Goal: Task Accomplishment & Management: Use online tool/utility

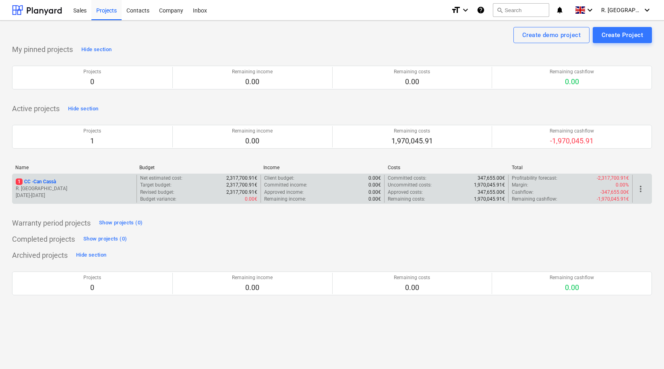
click at [50, 182] on p "1 CC - Can Cassà" at bounding box center [36, 181] width 40 height 7
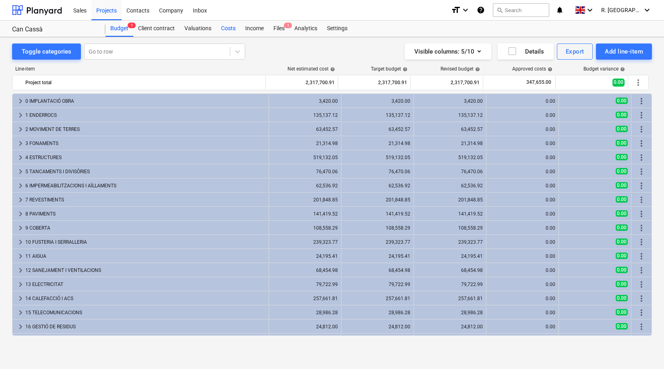
click at [228, 28] on div "Costs" at bounding box center [228, 29] width 24 height 16
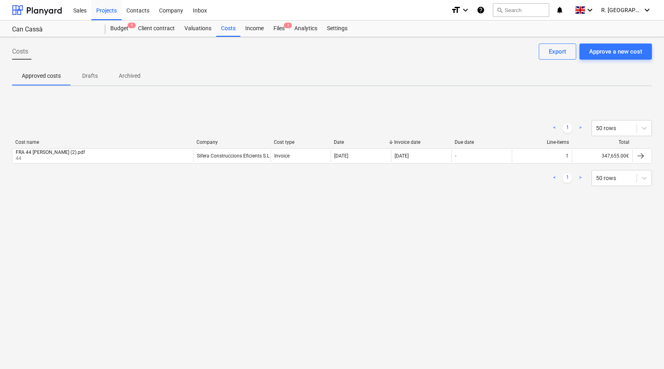
click at [95, 73] on p "Drafts" at bounding box center [89, 76] width 19 height 8
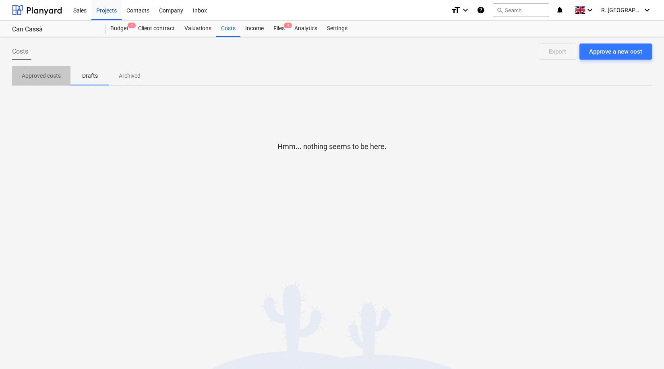
click at [55, 75] on p "Approved costs" at bounding box center [41, 76] width 39 height 8
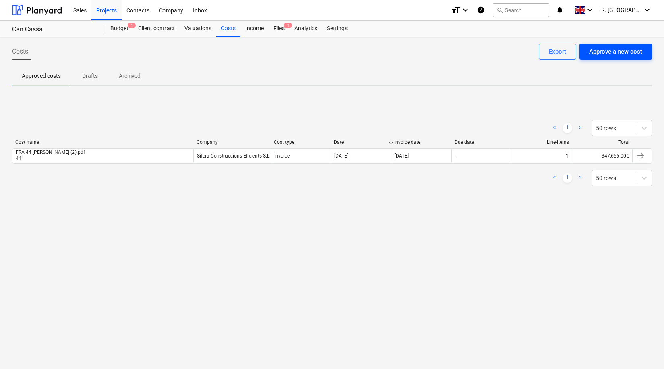
click at [609, 52] on div "Approve a new cost" at bounding box center [615, 51] width 53 height 10
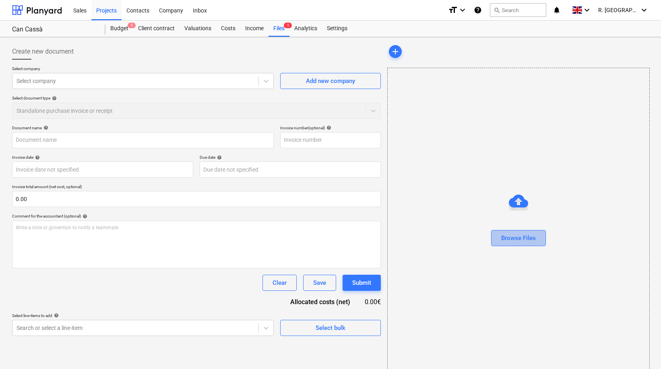
click at [504, 239] on div "Browse Files" at bounding box center [518, 238] width 35 height 10
click at [512, 242] on div "Browse Files" at bounding box center [518, 238] width 35 height 10
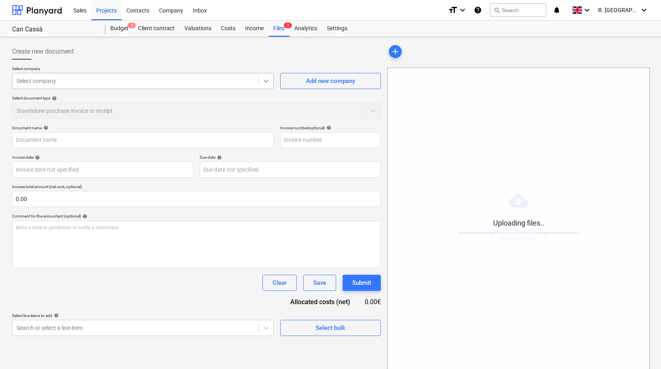
type input "250725 1 rectificada CERTIFICACIO JULIOL 25.06.2025 CANCASSA (1).pdf"
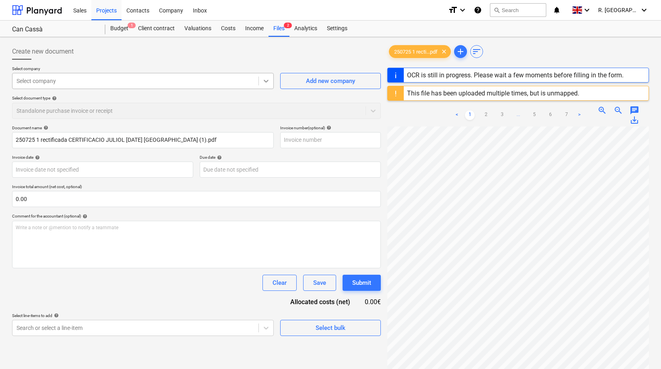
click at [265, 81] on icon at bounding box center [266, 81] width 5 height 3
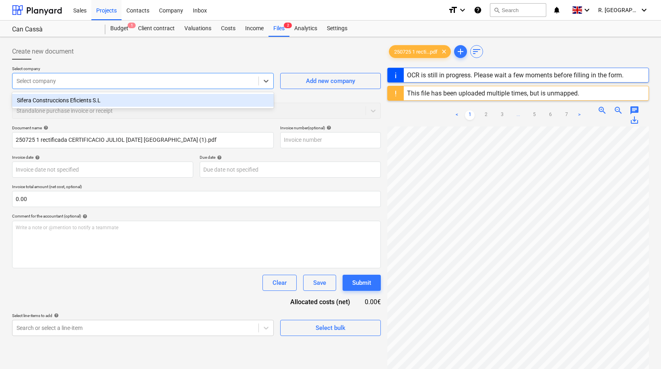
click at [248, 97] on div "Sifera Construccions Eficients S.L" at bounding box center [143, 100] width 262 height 13
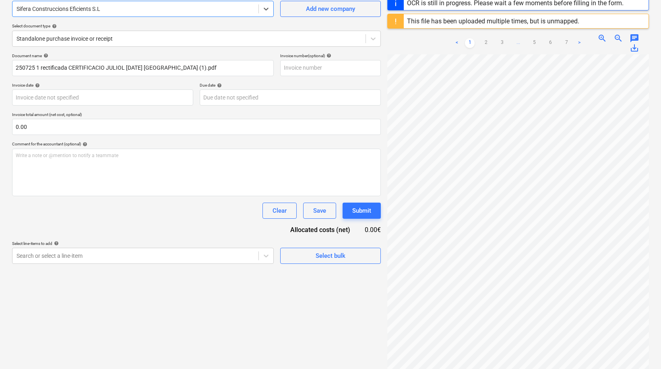
scroll to position [75, 0]
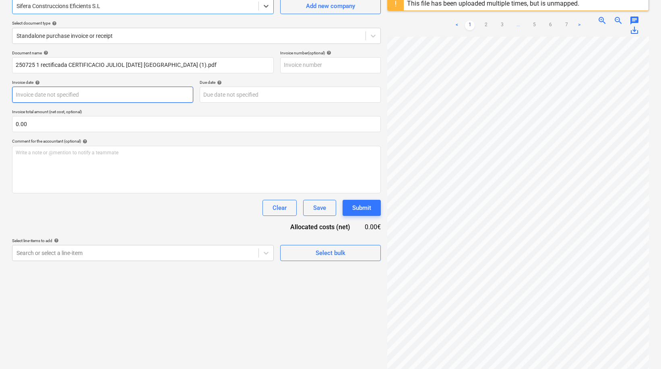
click at [52, 98] on body "Sales Projects Contacts Company Inbox format_size keyboard_arrow_down help sear…" at bounding box center [330, 109] width 661 height 369
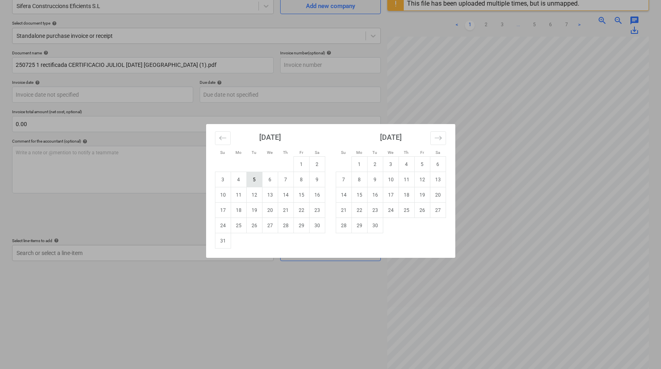
click at [255, 180] on td "5" at bounding box center [254, 179] width 16 height 15
type input "05 Aug 2025"
click at [215, 93] on body "Sales Projects Contacts Company Inbox format_size keyboard_arrow_down help sear…" at bounding box center [330, 109] width 661 height 369
click at [302, 192] on td "15" at bounding box center [301, 194] width 16 height 15
type input "15 Aug 2025"
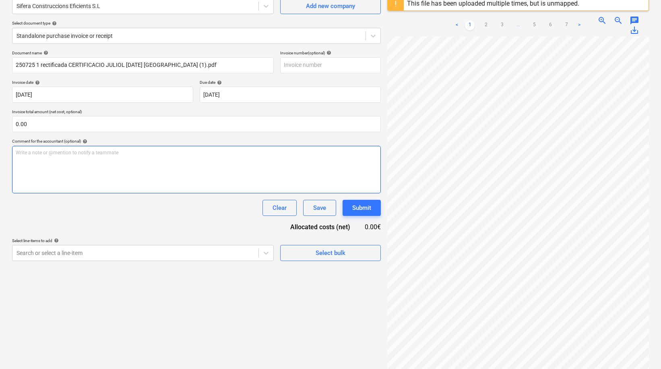
click at [26, 160] on div "Write a note or @mention to notify a teammate ﻿" at bounding box center [196, 169] width 369 height 47
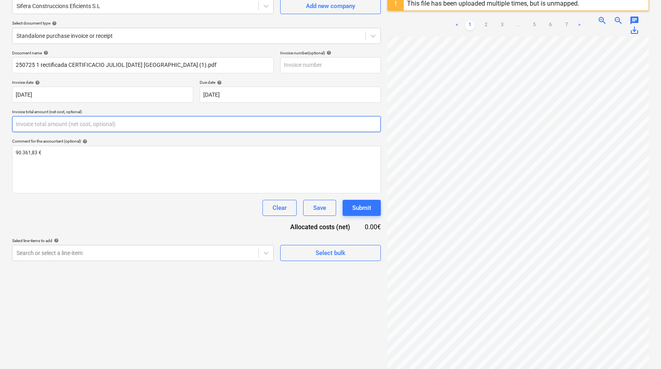
click at [25, 122] on input "text" at bounding box center [196, 124] width 369 height 16
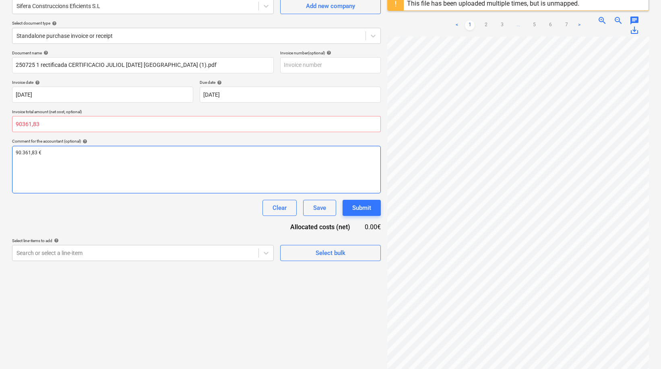
type input "0.00"
click at [32, 154] on span "90.361,83 €" at bounding box center [29, 153] width 26 height 6
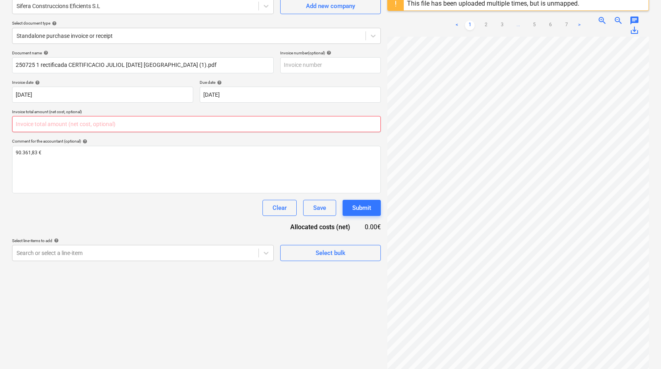
click at [30, 119] on input "text" at bounding box center [196, 124] width 369 height 16
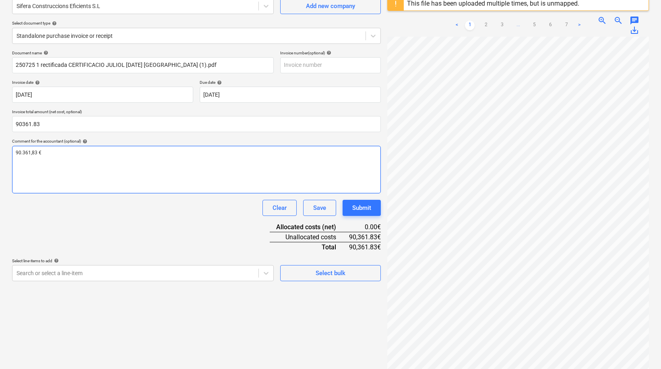
type input "90,361.83"
click at [30, 147] on div "90.361,83 €" at bounding box center [196, 169] width 369 height 47
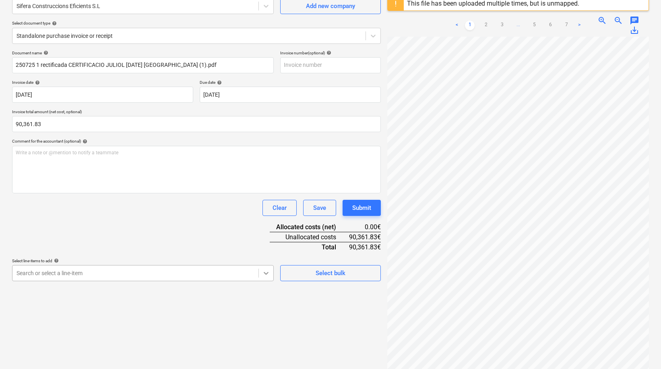
scroll to position [113, 0]
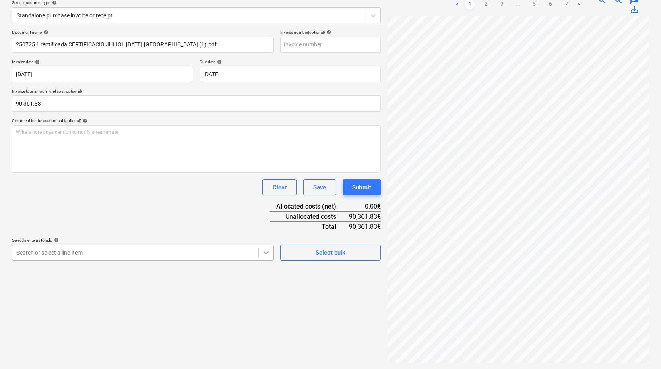
click at [262, 273] on body "Sales Projects Contacts Company Inbox format_size keyboard_arrow_down help sear…" at bounding box center [330, 89] width 661 height 369
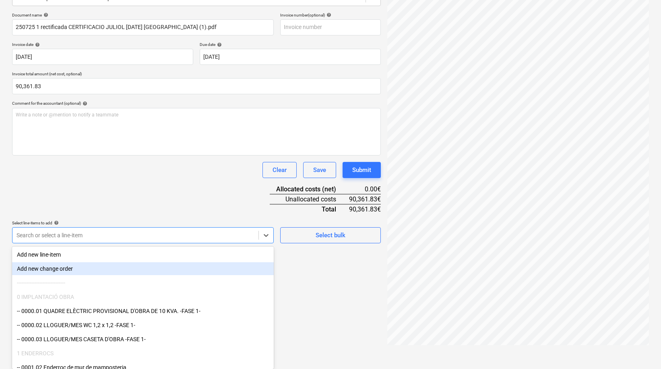
click at [320, 283] on div "Create new document Select company Sifera Construccions Eficients S.L Add new c…" at bounding box center [196, 138] width 375 height 421
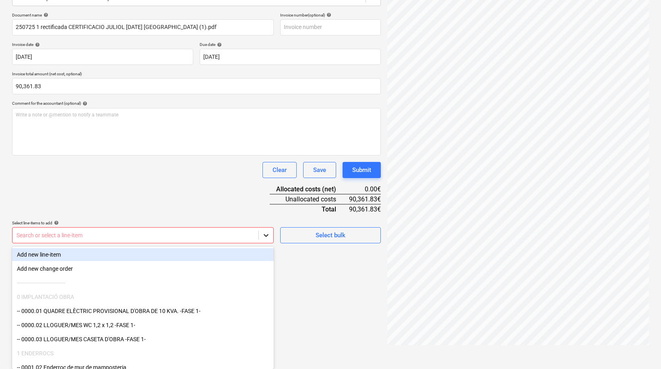
click at [267, 256] on body "Sales Projects Contacts Company Inbox format_size keyboard_arrow_down help sear…" at bounding box center [330, 71] width 661 height 369
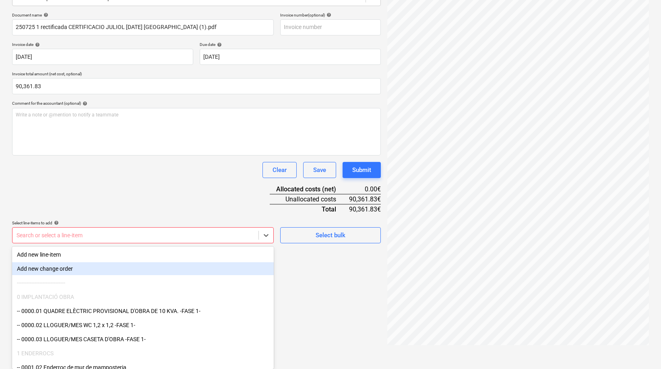
click at [322, 262] on div "Create new document Select company Sifera Construccions Eficients S.L Add new c…" at bounding box center [196, 138] width 375 height 421
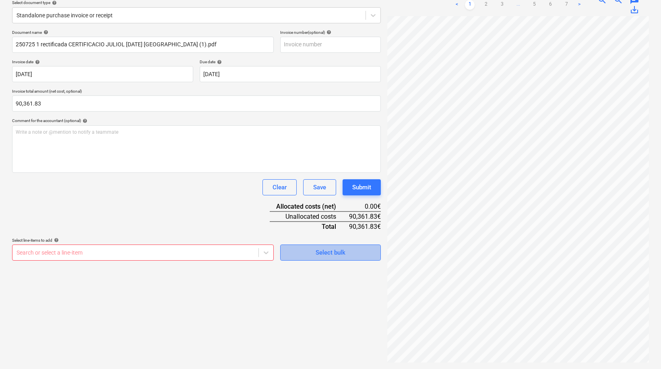
click at [326, 252] on div "Select bulk" at bounding box center [331, 252] width 30 height 10
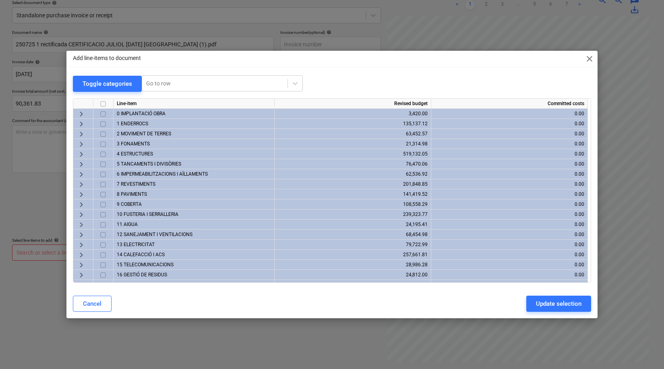
click at [104, 103] on input "checkbox" at bounding box center [103, 104] width 10 height 10
checkbox input "true"
click at [557, 301] on div "Update selection" at bounding box center [558, 303] width 45 height 10
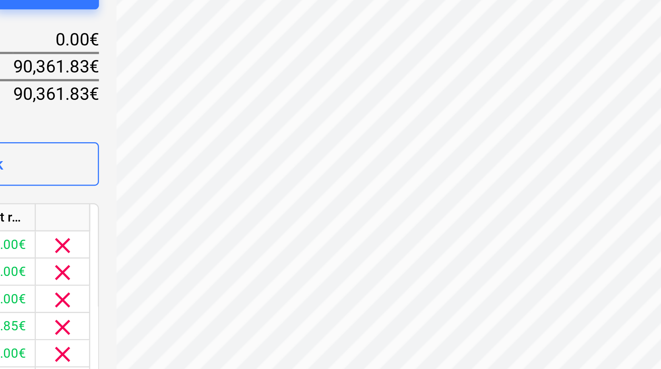
scroll to position [0, 0]
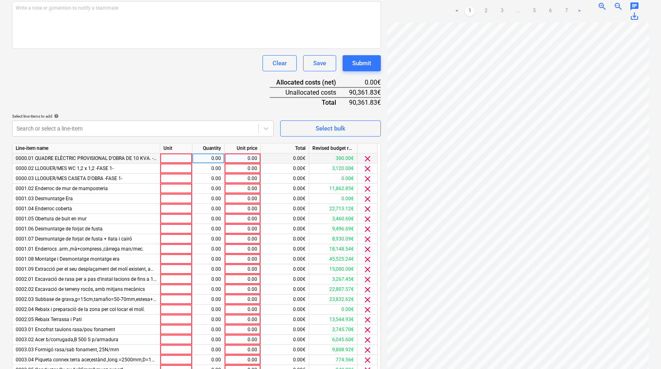
click at [187, 157] on div at bounding box center [176, 158] width 32 height 10
type input "1"
type input "300"
click at [186, 99] on div "Document name help 250725 1 rectificada CERTIFICACIO JULIOL 25.06.2025 CANCASSA…" at bounding box center [196, 183] width 369 height 555
click at [185, 167] on div at bounding box center [176, 168] width 32 height 10
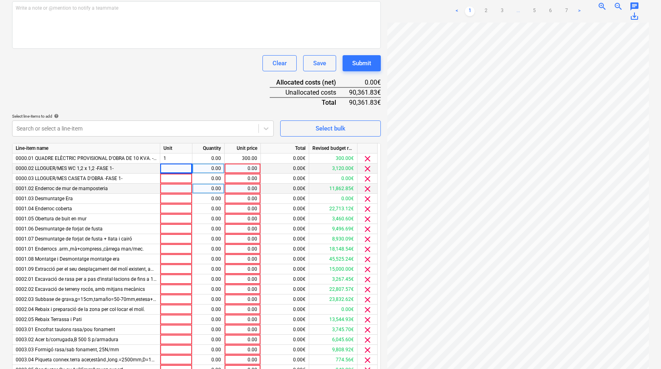
scroll to position [220, 0]
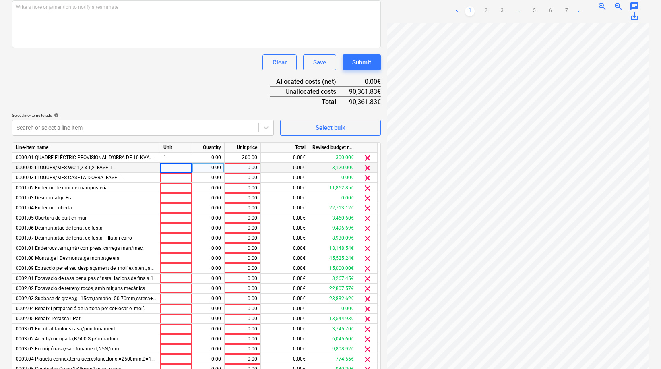
click at [185, 169] on div at bounding box center [176, 168] width 32 height 10
click at [236, 163] on div "0.00" at bounding box center [242, 168] width 29 height 10
type input "130"
click at [292, 163] on div "0.00€" at bounding box center [285, 168] width 48 height 10
click at [293, 167] on div "0.00€" at bounding box center [285, 168] width 48 height 10
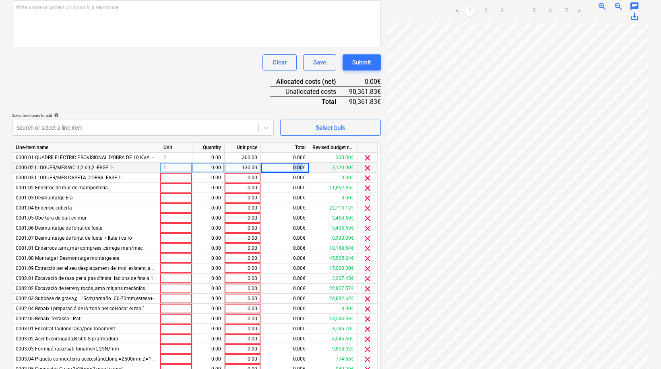
click at [293, 167] on div "0.00€" at bounding box center [285, 168] width 48 height 10
